Goal: Task Accomplishment & Management: Use online tool/utility

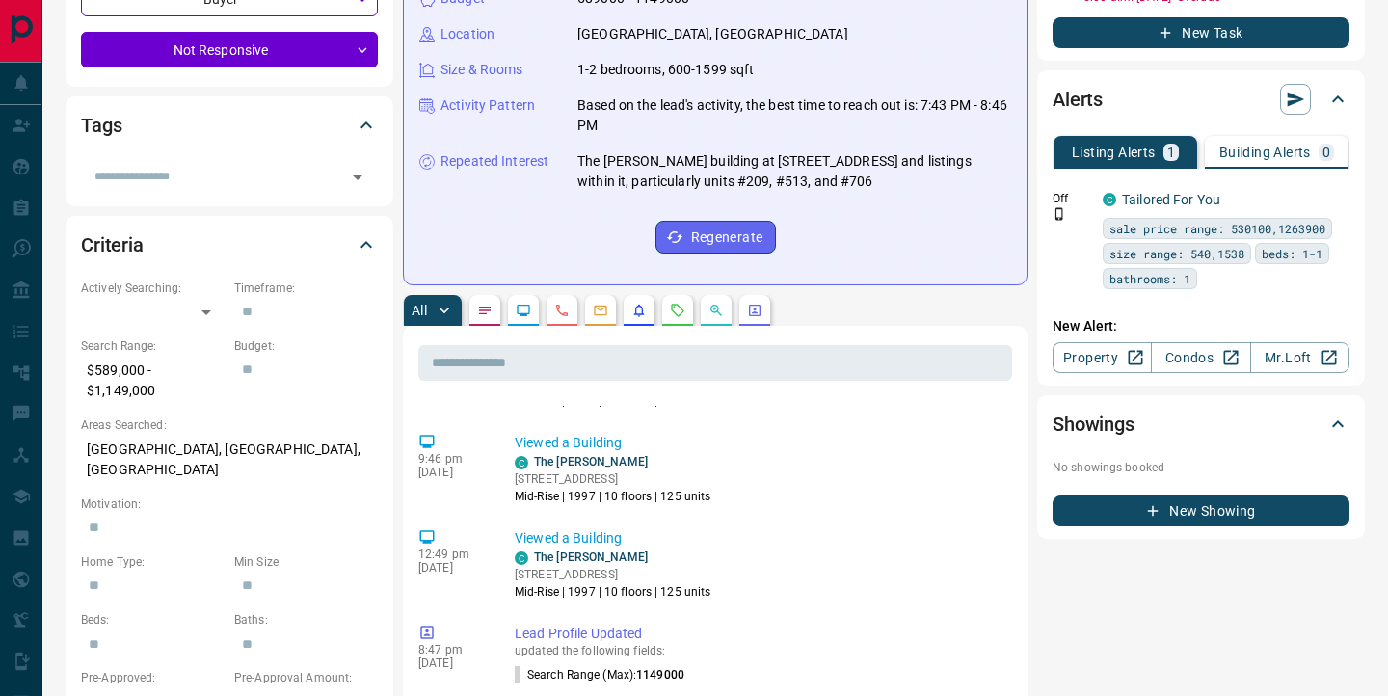
scroll to position [659, 0]
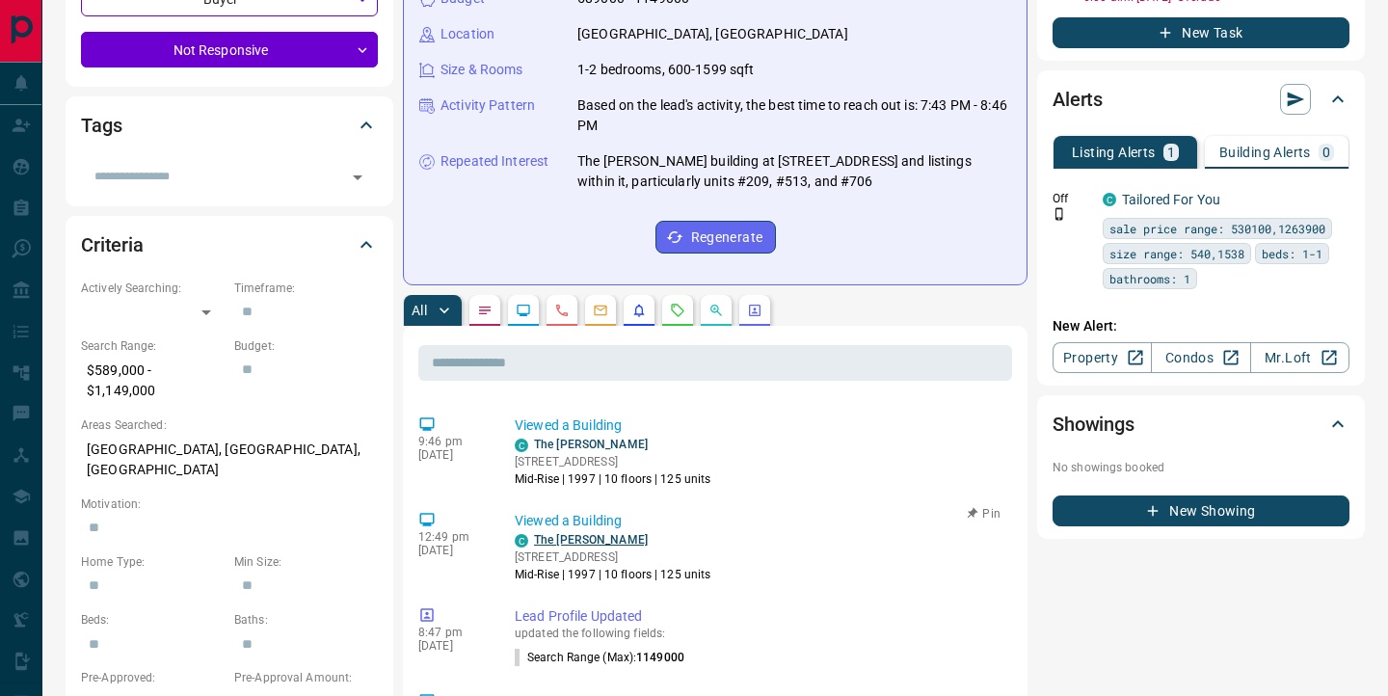
click at [550, 533] on link "The [PERSON_NAME]" at bounding box center [591, 539] width 114 height 13
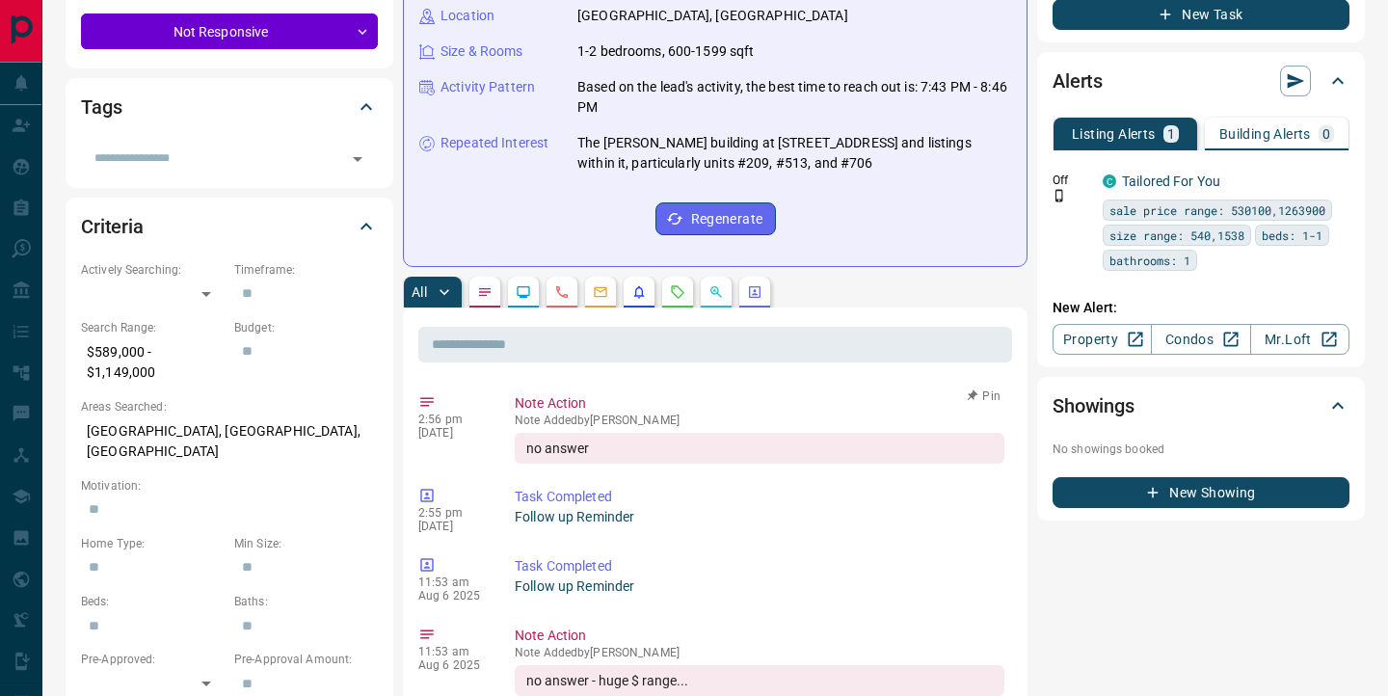
scroll to position [0, 0]
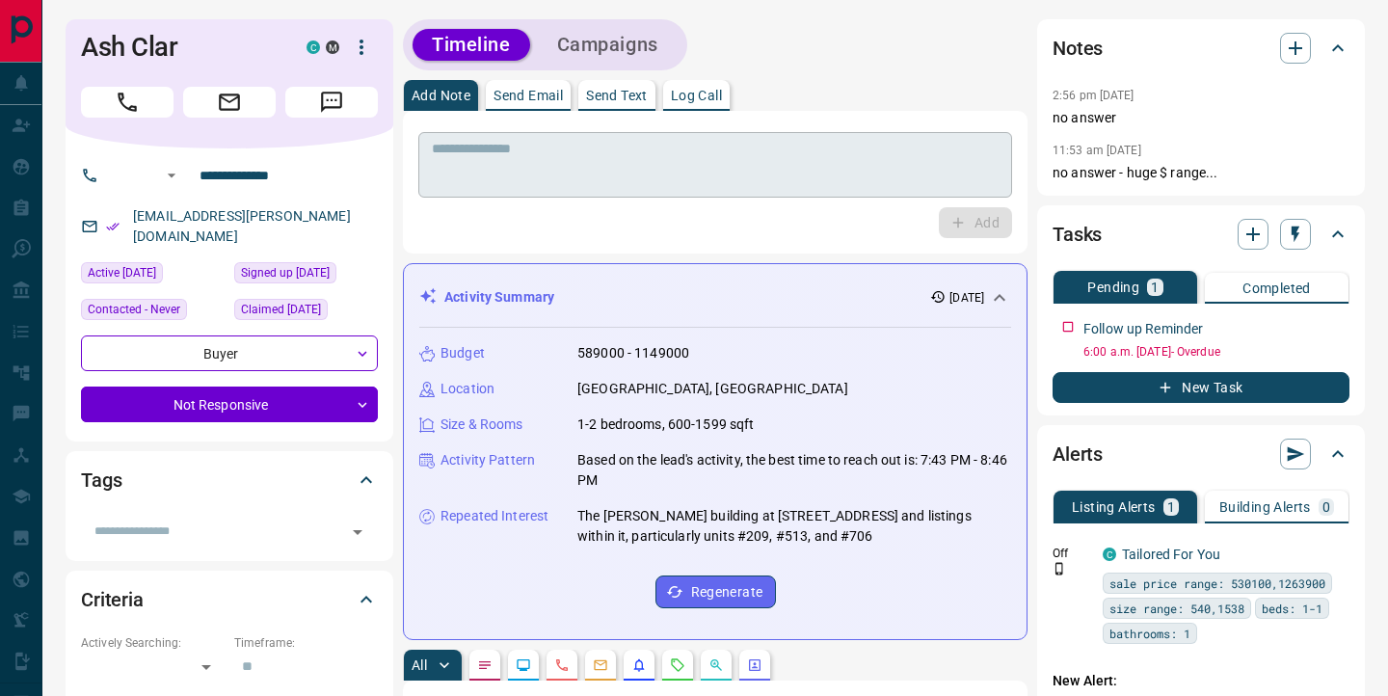
click at [609, 173] on textarea at bounding box center [715, 165] width 567 height 49
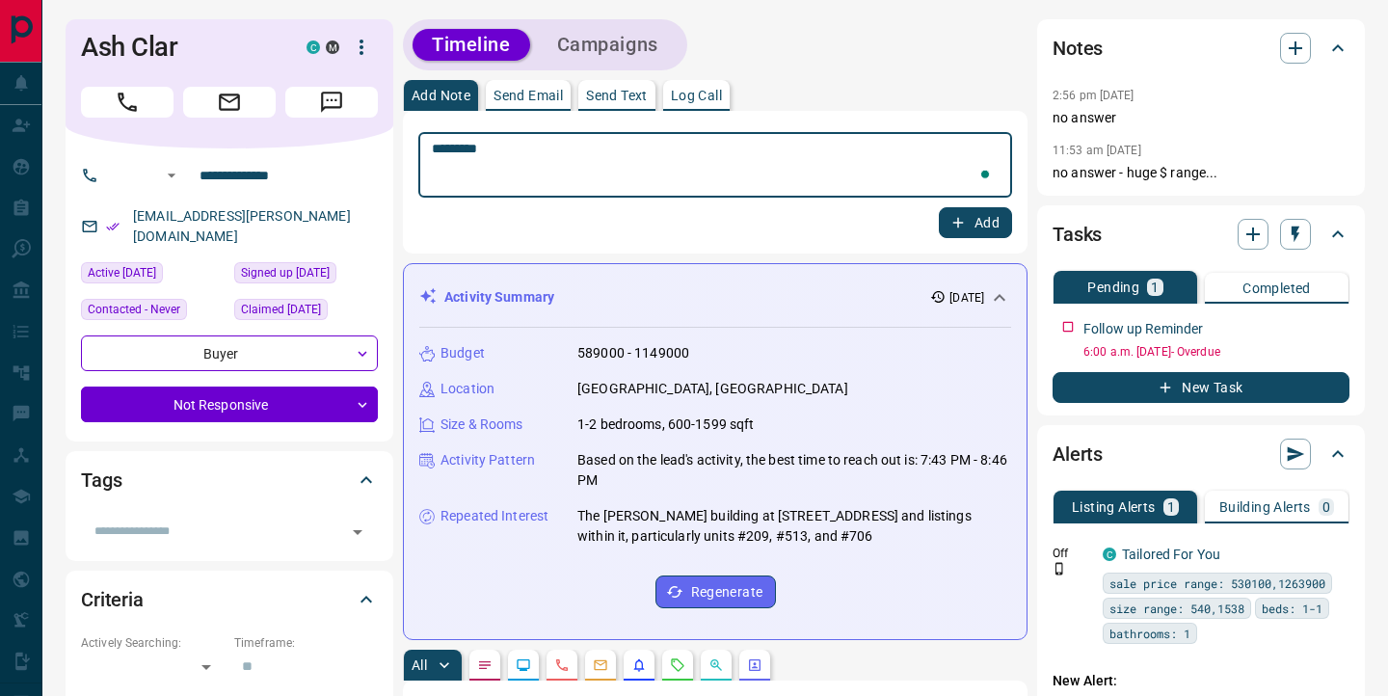
type textarea "*********"
click at [976, 210] on button "Add" at bounding box center [975, 222] width 73 height 31
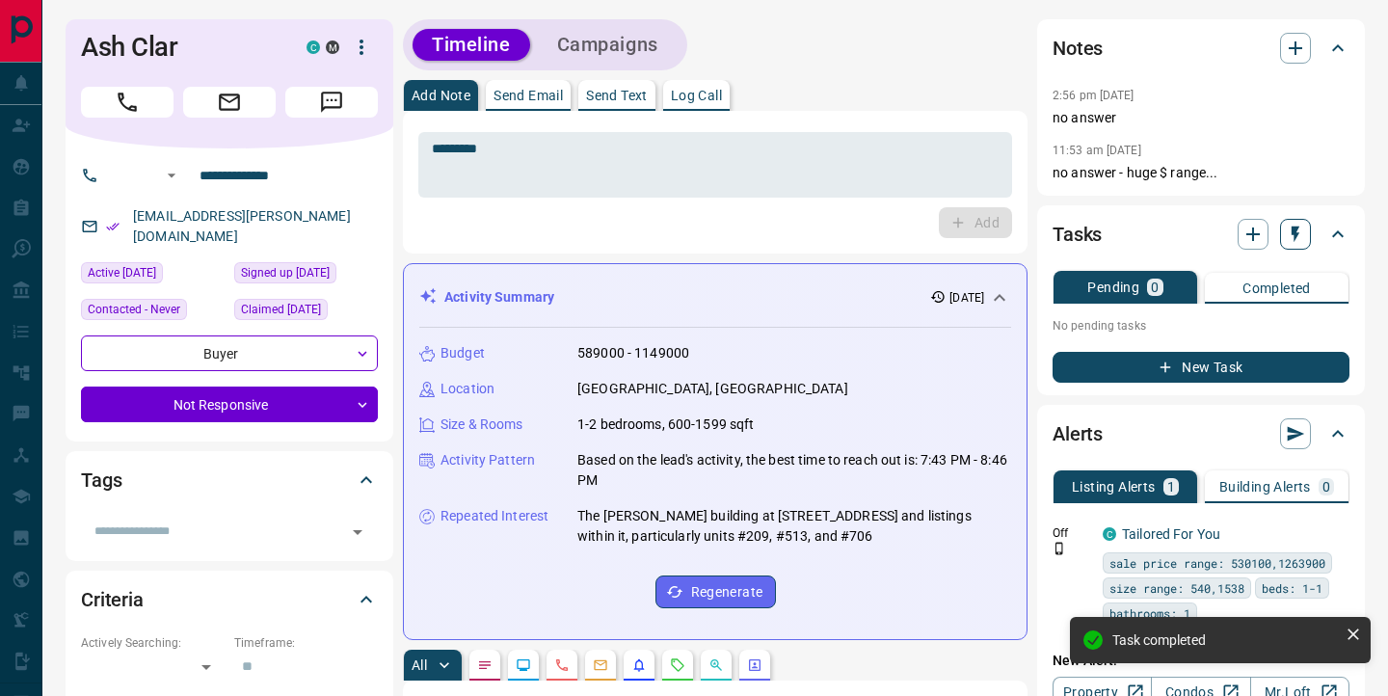
click at [1292, 235] on icon "button" at bounding box center [1295, 234] width 19 height 19
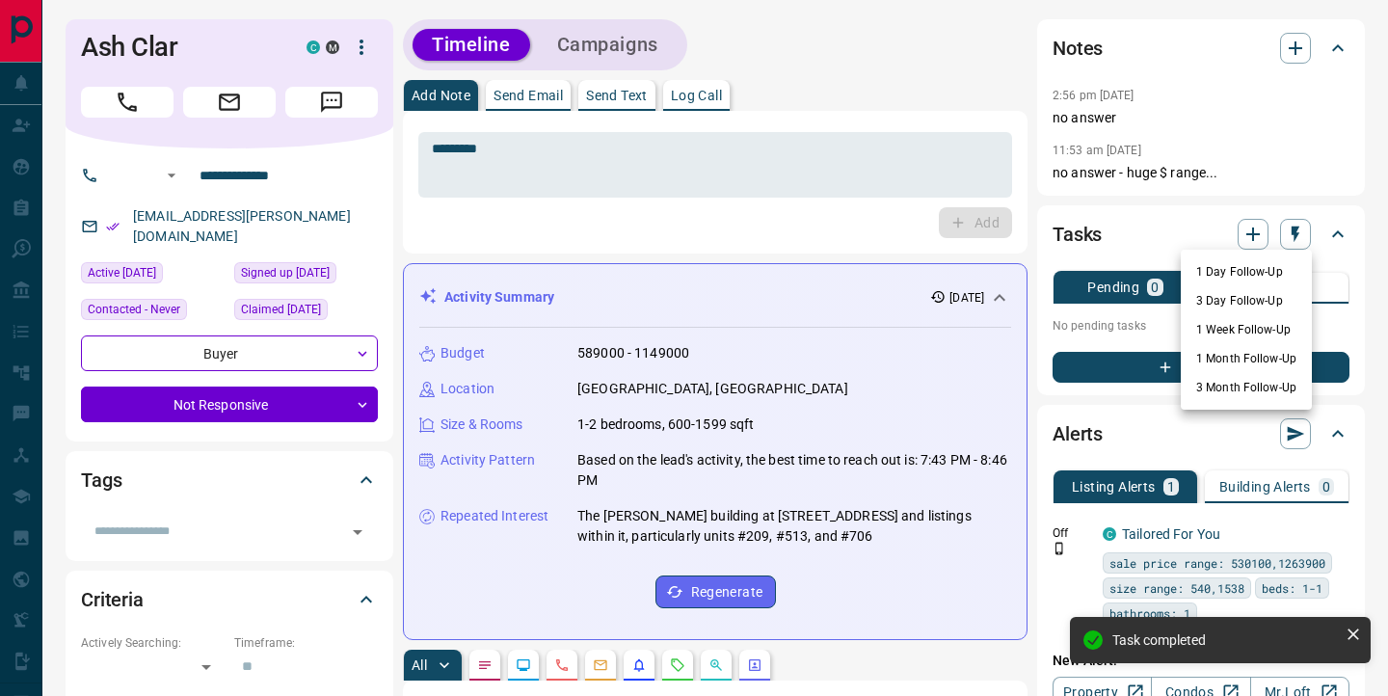
click at [1222, 275] on li "1 Day Follow-Up" at bounding box center [1246, 271] width 131 height 29
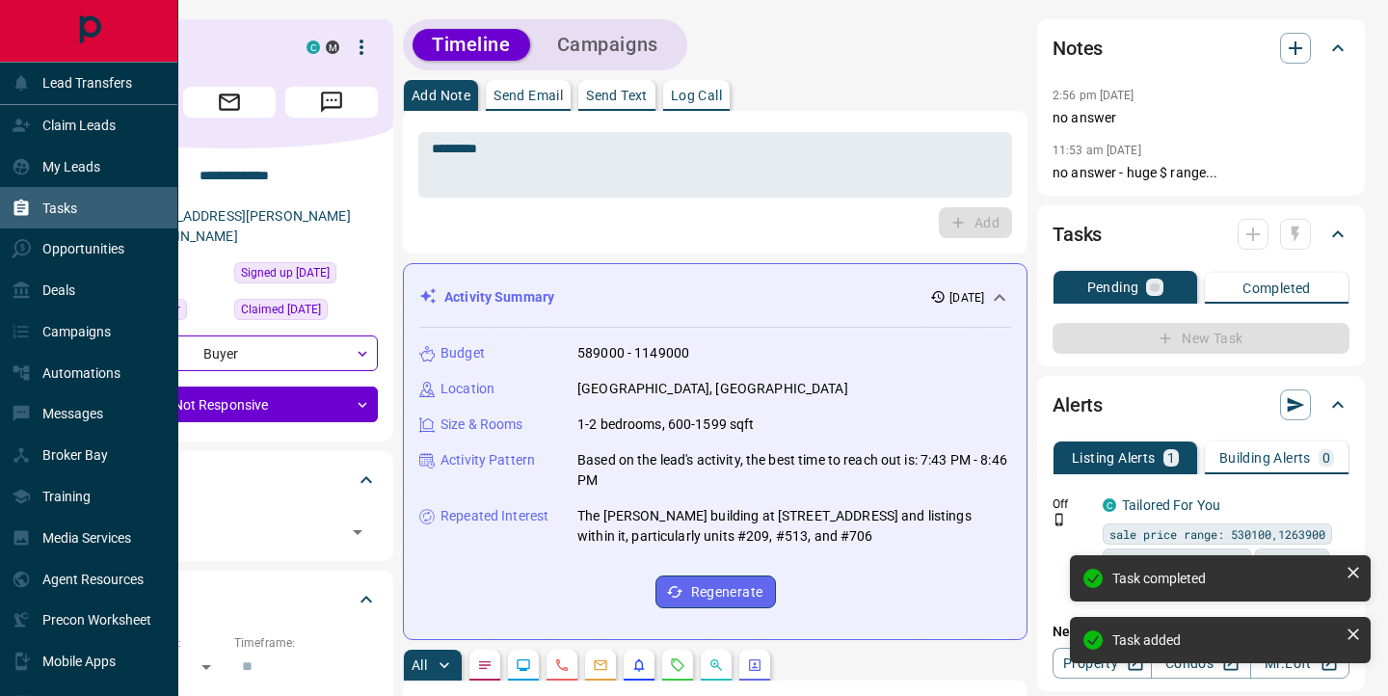
click at [26, 209] on icon at bounding box center [21, 207] width 14 height 16
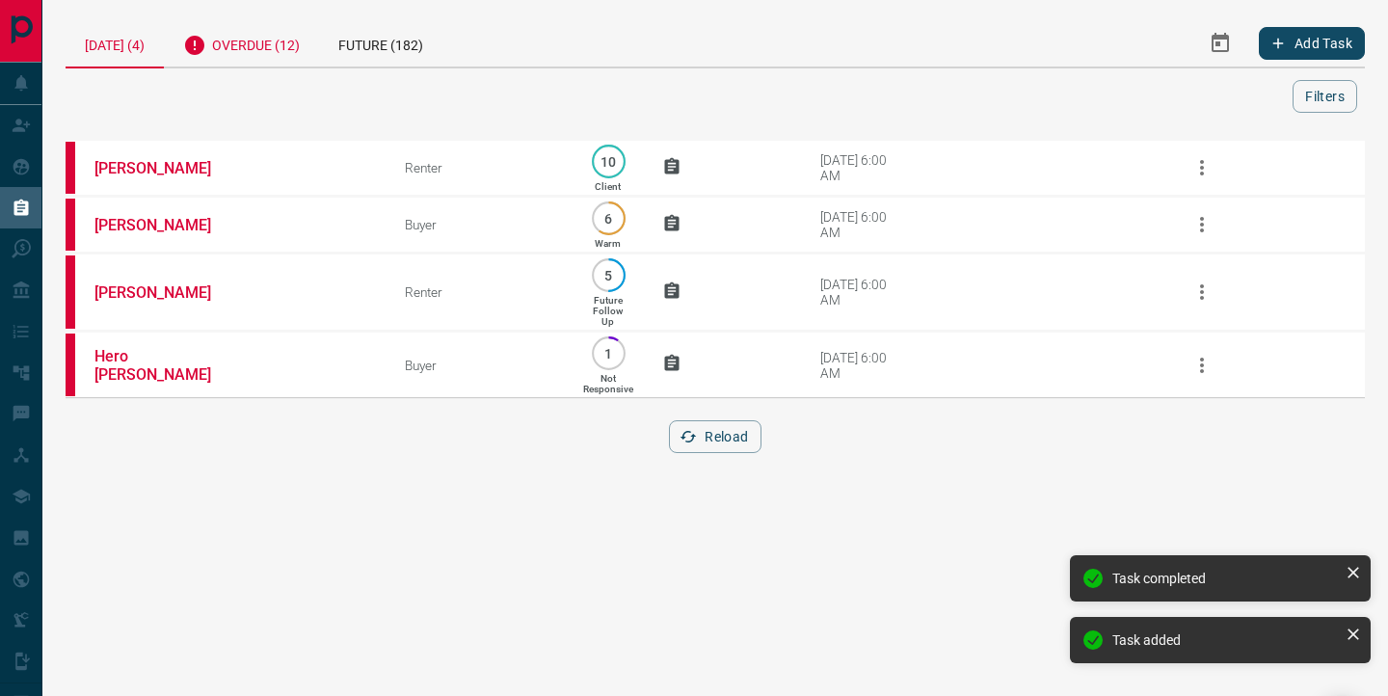
click at [270, 43] on div "Overdue (12)" at bounding box center [241, 42] width 155 height 47
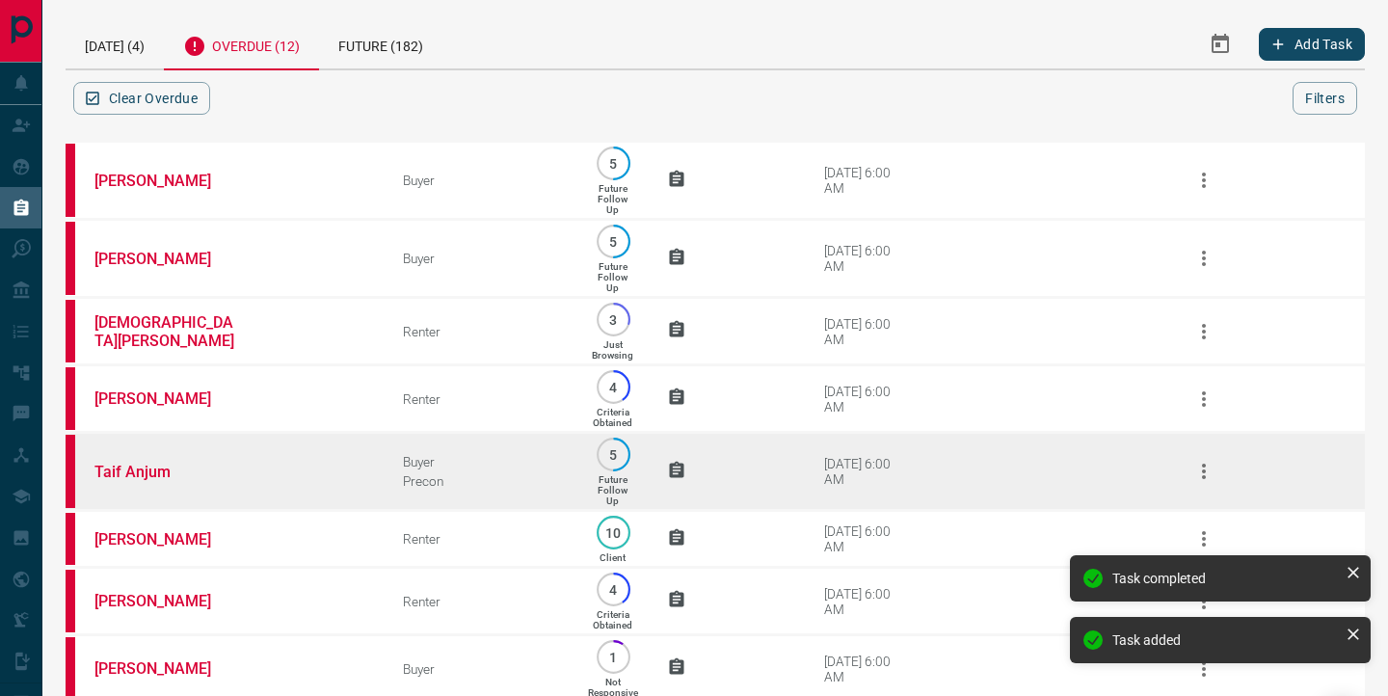
scroll to position [396, 0]
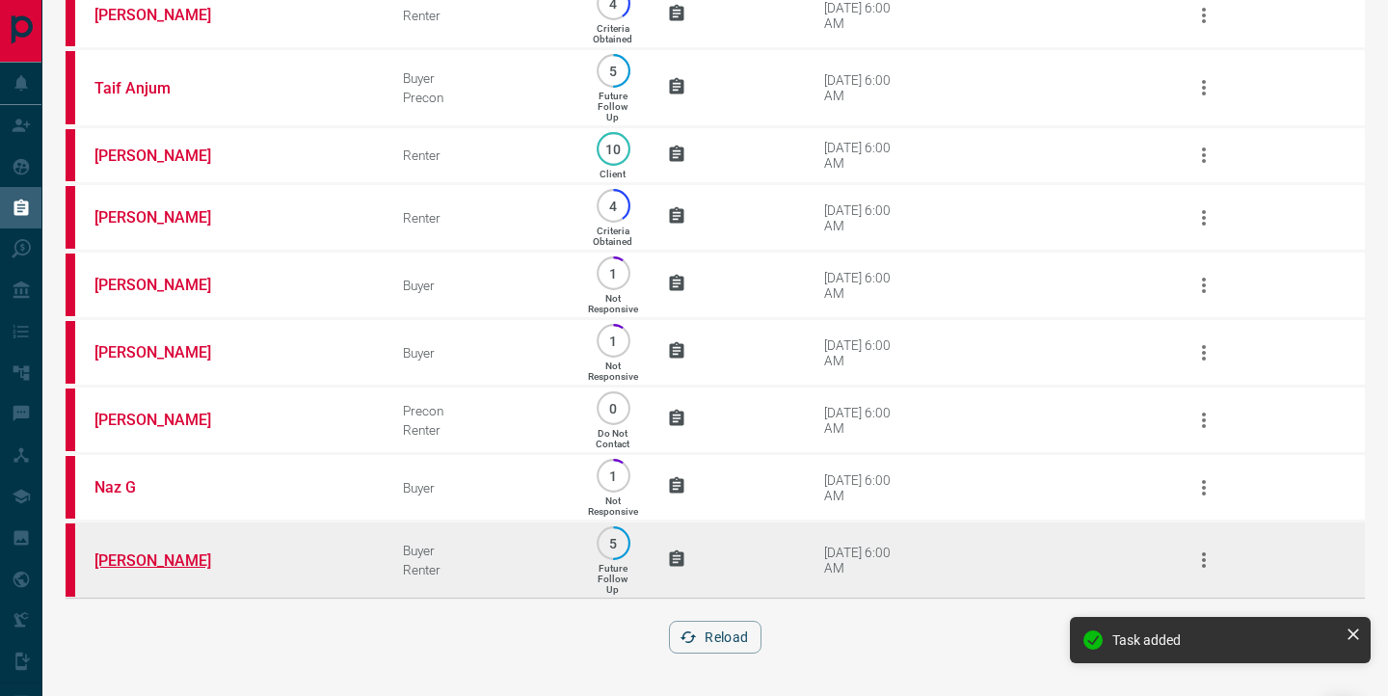
click at [164, 561] on link "[PERSON_NAME]" at bounding box center [166, 560] width 145 height 18
